Goal: Information Seeking & Learning: Learn about a topic

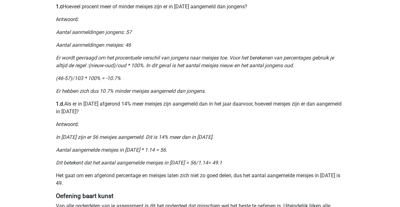
scroll to position [448, 0]
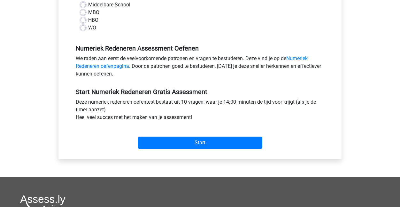
scroll to position [160, 0]
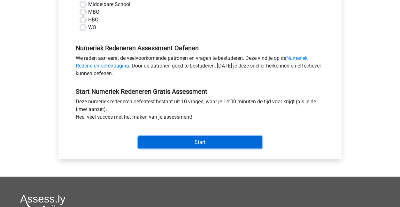
click at [207, 142] on input "Start" at bounding box center [200, 142] width 124 height 12
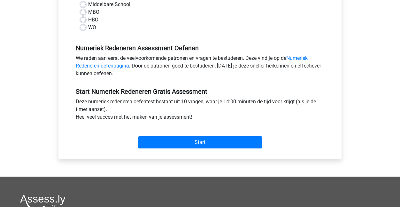
click at [59, 55] on div "Numeriek Redeneren Gratis Oefen Assessment Categorie: Numeriek Redeneren Tijd: …" at bounding box center [200, 26] width 283 height 266
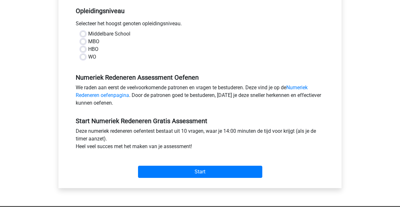
scroll to position [96, 0]
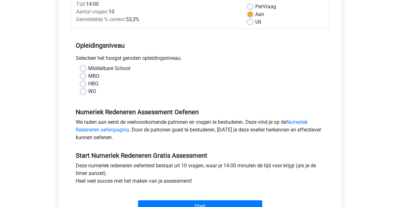
click at [88, 86] on label "HBO" at bounding box center [93, 84] width 10 height 8
click at [81, 86] on input "HBO" at bounding box center [83, 83] width 5 height 6
radio input "true"
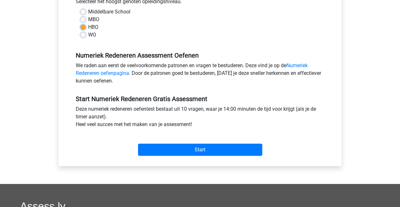
scroll to position [160, 0]
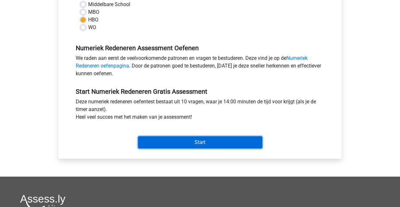
click at [194, 140] on input "Start" at bounding box center [200, 142] width 124 height 12
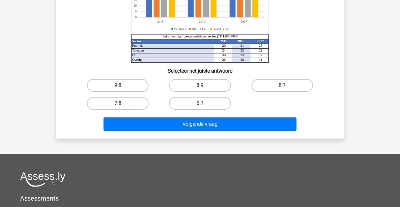
scroll to position [128, 0]
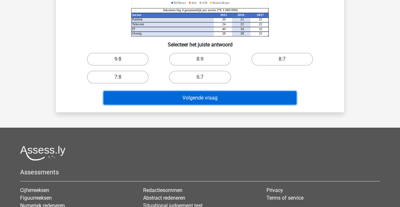
click at [189, 100] on button "Volgende vraag" at bounding box center [200, 97] width 193 height 13
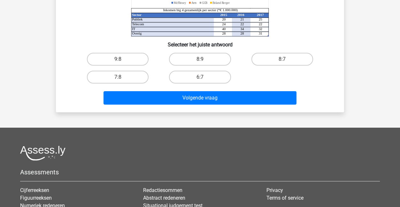
click at [70, 68] on div "9:8 8:9 8:7 7:8 6:7" at bounding box center [200, 68] width 268 height 36
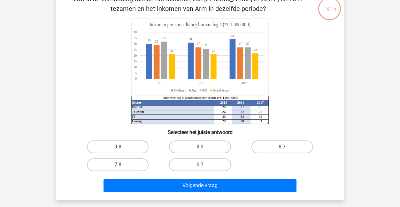
scroll to position [32, 0]
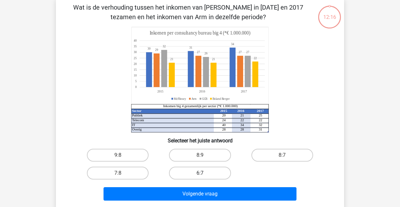
click at [193, 169] on label "6:7" at bounding box center [200, 173] width 62 height 13
click at [200, 173] on input "6:7" at bounding box center [202, 175] width 4 height 4
radio input "true"
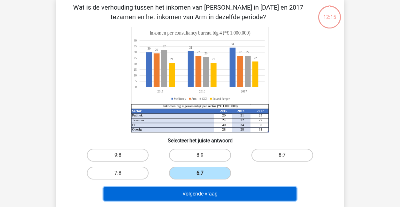
click at [204, 192] on button "Volgende vraag" at bounding box center [200, 193] width 193 height 13
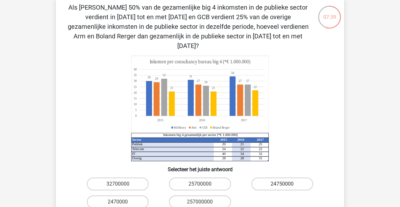
click at [290, 177] on label "24750000" at bounding box center [283, 183] width 62 height 13
click at [287, 184] on input "24750000" at bounding box center [284, 186] width 4 height 4
radio input "true"
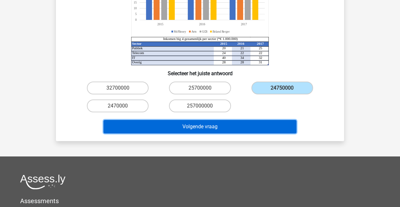
click at [263, 120] on button "Volgende vraag" at bounding box center [200, 126] width 193 height 13
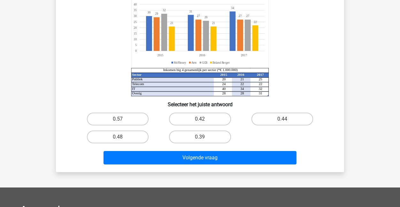
scroll to position [96, 0]
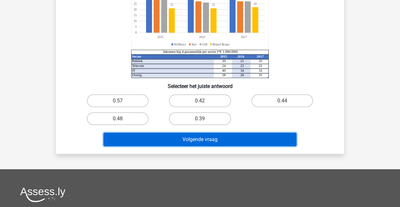
click at [243, 137] on button "Volgende vraag" at bounding box center [200, 139] width 193 height 13
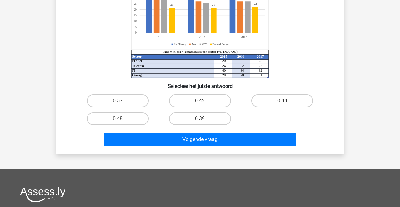
click at [362, 109] on div "Registreer Nederlands English" at bounding box center [200, 121] width 400 height 434
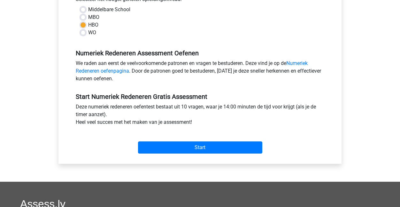
scroll to position [96, 0]
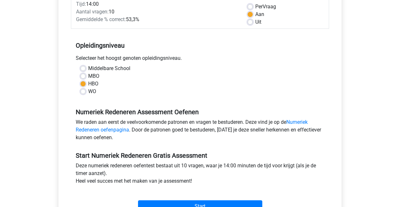
click at [88, 76] on label "MBO" at bounding box center [93, 76] width 11 height 8
click at [84, 76] on input "MBO" at bounding box center [83, 75] width 5 height 6
radio input "true"
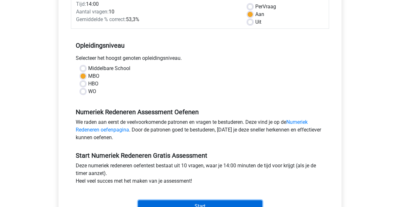
click at [185, 205] on input "Start" at bounding box center [200, 206] width 124 height 12
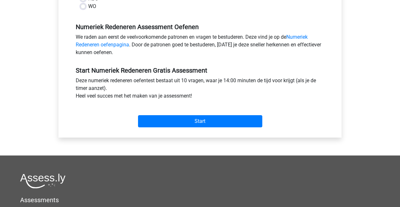
scroll to position [256, 0]
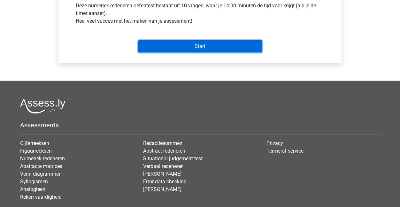
click at [209, 47] on input "Start" at bounding box center [200, 46] width 124 height 12
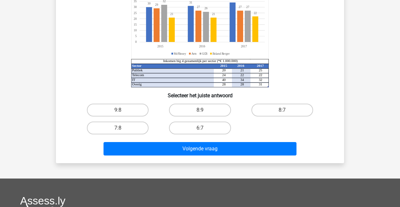
scroll to position [64, 0]
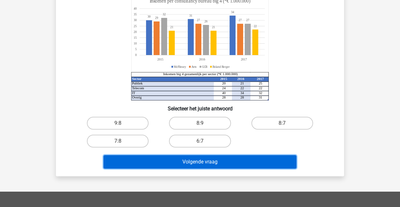
click at [183, 161] on button "Volgende vraag" at bounding box center [200, 161] width 193 height 13
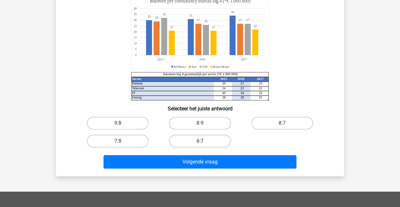
click at [210, 140] on label "6:7" at bounding box center [200, 141] width 62 height 13
click at [204, 141] on input "6:7" at bounding box center [202, 143] width 4 height 4
radio input "true"
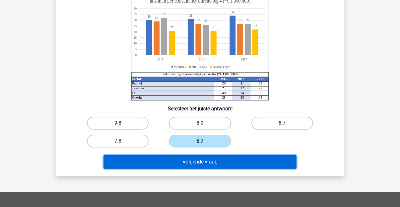
click at [216, 161] on button "Volgende vraag" at bounding box center [200, 161] width 193 height 13
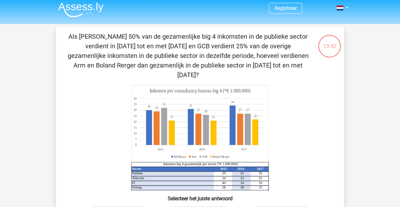
scroll to position [0, 0]
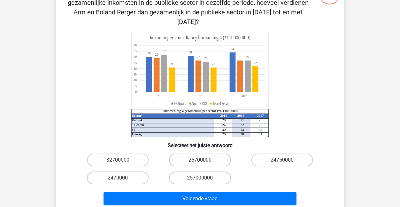
scroll to position [128, 0]
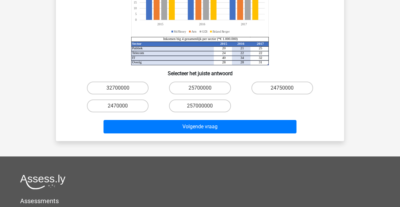
click at [286, 88] on input "24750000" at bounding box center [284, 90] width 4 height 4
radio input "true"
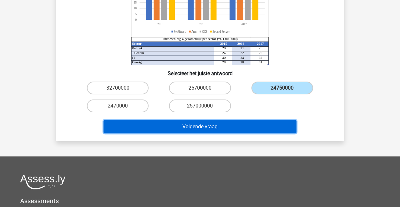
click at [251, 121] on button "Volgende vraag" at bounding box center [200, 126] width 193 height 13
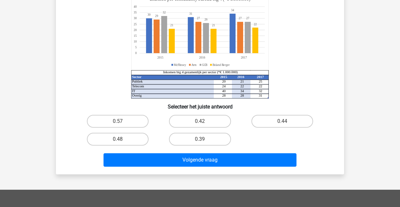
scroll to position [61, 0]
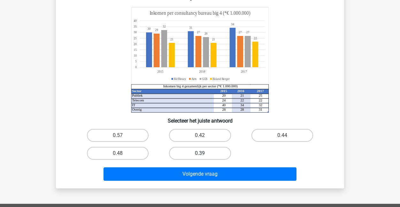
click at [198, 153] on label "0.39" at bounding box center [200, 153] width 62 height 13
click at [200, 153] on input "0.39" at bounding box center [202, 155] width 4 height 4
radio input "true"
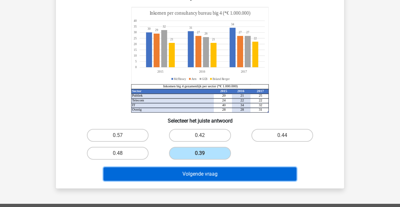
click at [204, 175] on button "Volgende vraag" at bounding box center [200, 173] width 193 height 13
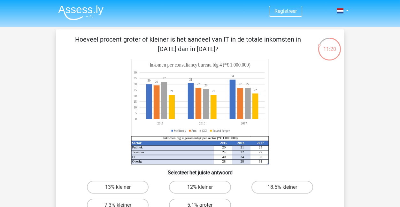
scroll to position [32, 0]
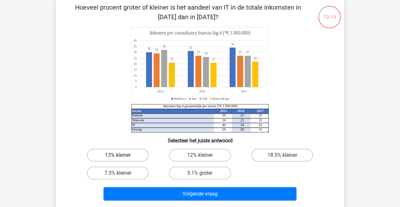
click at [118, 152] on label "13% kleiner" at bounding box center [118, 155] width 62 height 13
click at [118, 155] on input "13% kleiner" at bounding box center [120, 157] width 4 height 4
radio input "true"
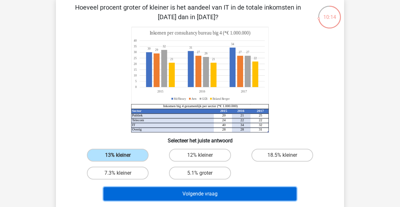
click at [184, 192] on button "Volgende vraag" at bounding box center [200, 193] width 193 height 13
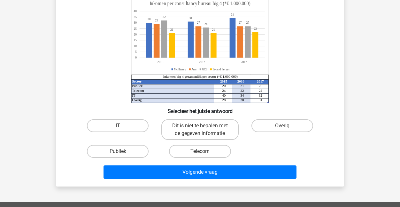
scroll to position [29, 0]
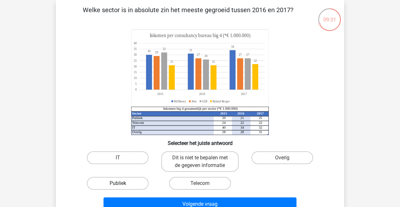
click at [117, 181] on label "Publiek" at bounding box center [118, 183] width 62 height 13
click at [118, 183] on input "Publiek" at bounding box center [120, 185] width 4 height 4
radio input "true"
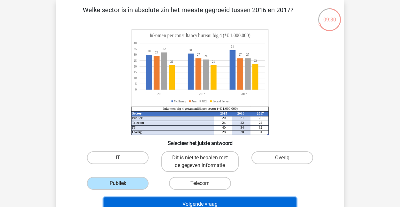
click at [163, 205] on button "Volgende vraag" at bounding box center [200, 203] width 193 height 13
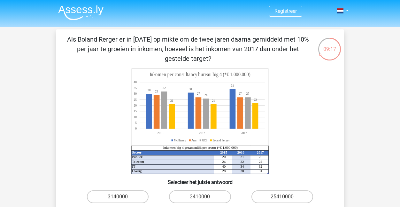
scroll to position [32, 0]
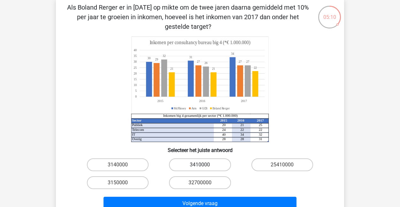
click at [216, 163] on label "3410000" at bounding box center [200, 164] width 62 height 13
click at [204, 165] on input "3410000" at bounding box center [202, 167] width 4 height 4
radio input "true"
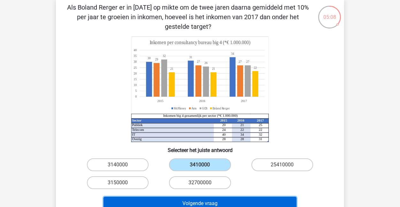
click at [236, 200] on button "Volgende vraag" at bounding box center [200, 203] width 193 height 13
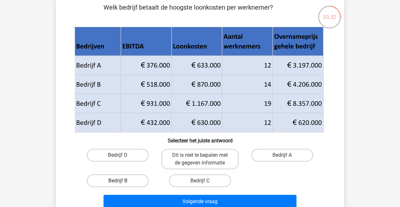
click at [134, 179] on label "Bedrijf B" at bounding box center [118, 180] width 62 height 13
click at [122, 181] on input "Bedrijf B" at bounding box center [120, 183] width 4 height 4
radio input "true"
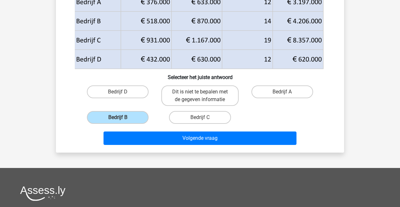
scroll to position [96, 0]
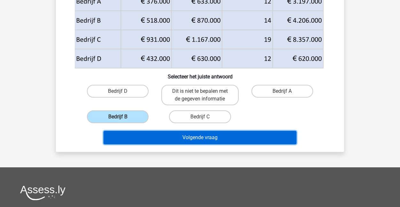
click at [191, 136] on button "Volgende vraag" at bounding box center [200, 137] width 193 height 13
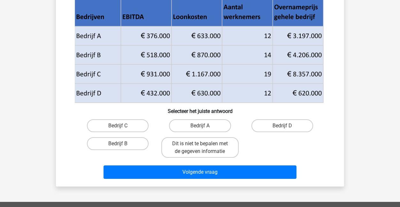
scroll to position [29, 0]
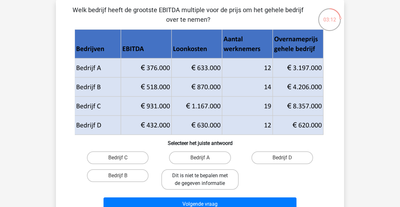
click at [224, 184] on label "Dit is niet te bepalen met de gegeven informatie" at bounding box center [199, 179] width 77 height 20
click at [204, 180] on input "Dit is niet te bepalen met de gegeven informatie" at bounding box center [202, 178] width 4 height 4
radio input "true"
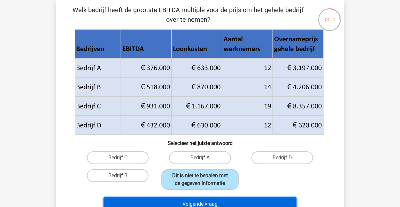
click at [237, 204] on button "Volgende vraag" at bounding box center [200, 203] width 193 height 13
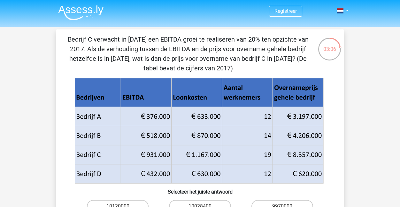
scroll to position [64, 0]
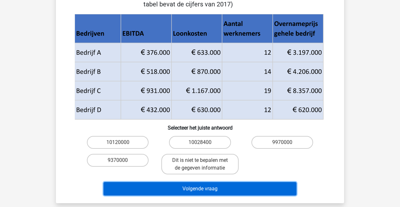
click at [221, 191] on button "Volgende vraag" at bounding box center [200, 188] width 193 height 13
